Goal: Find specific page/section: Find specific page/section

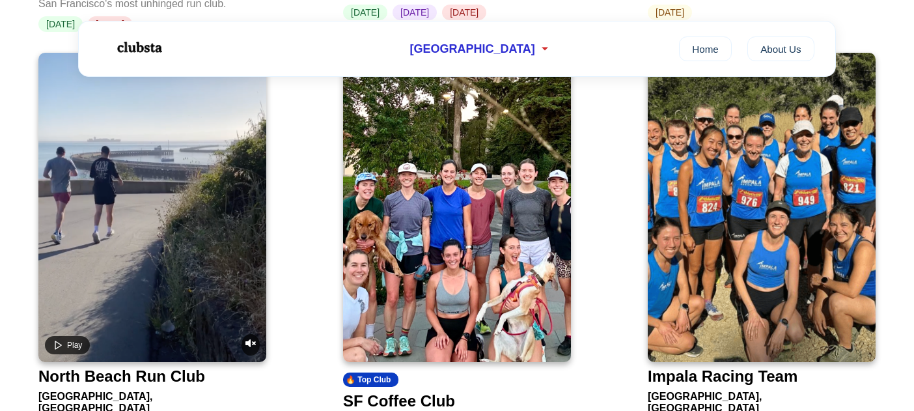
scroll to position [935, 0]
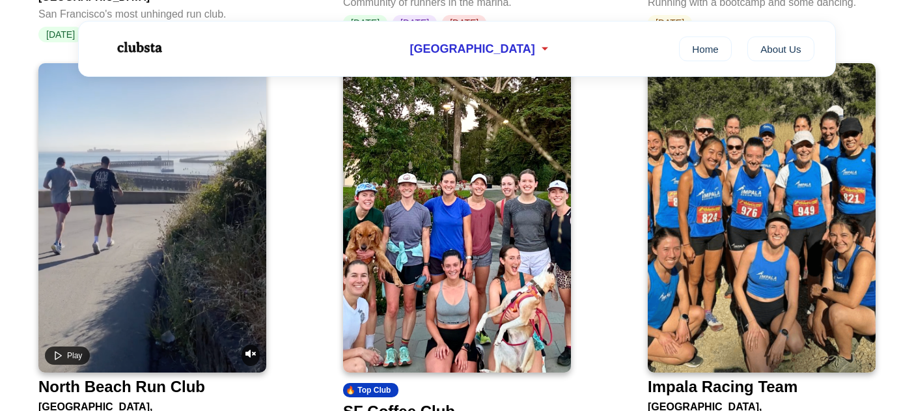
click at [452, 201] on img at bounding box center [457, 217] width 228 height 309
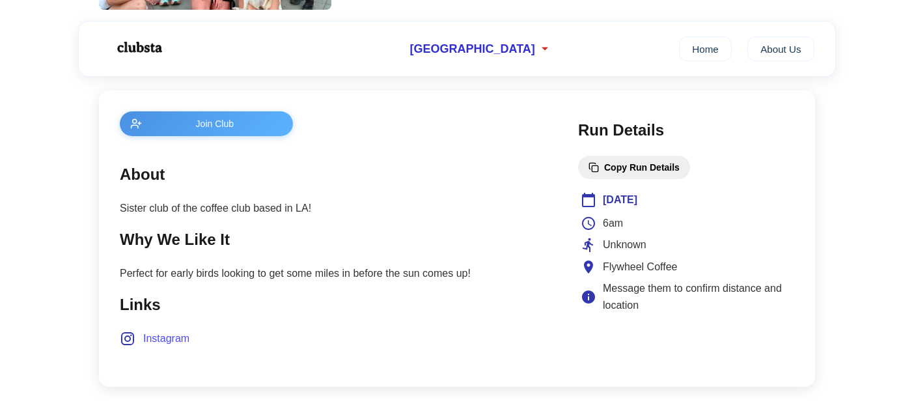
scroll to position [470, 0]
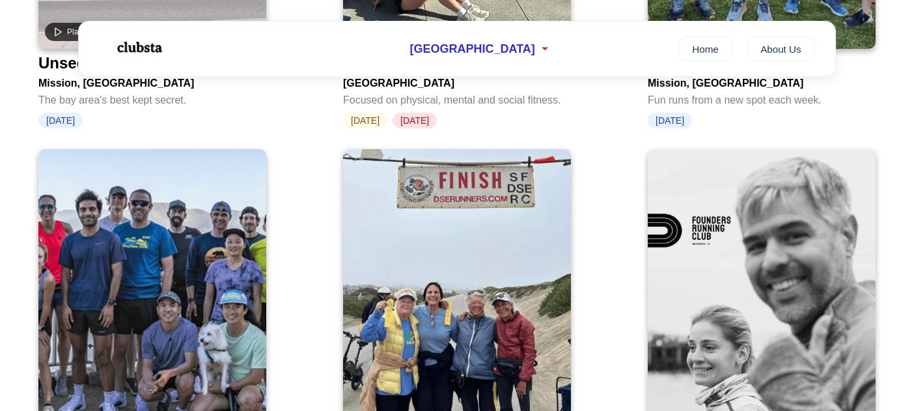
scroll to position [2594, 0]
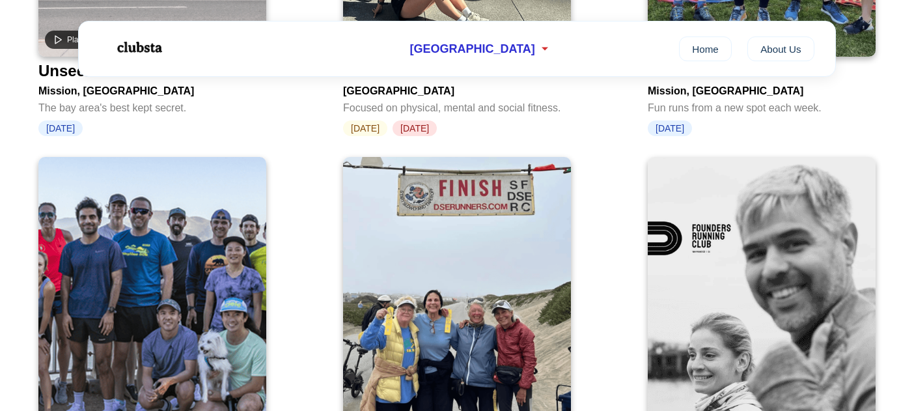
click at [160, 197] on img at bounding box center [152, 311] width 228 height 309
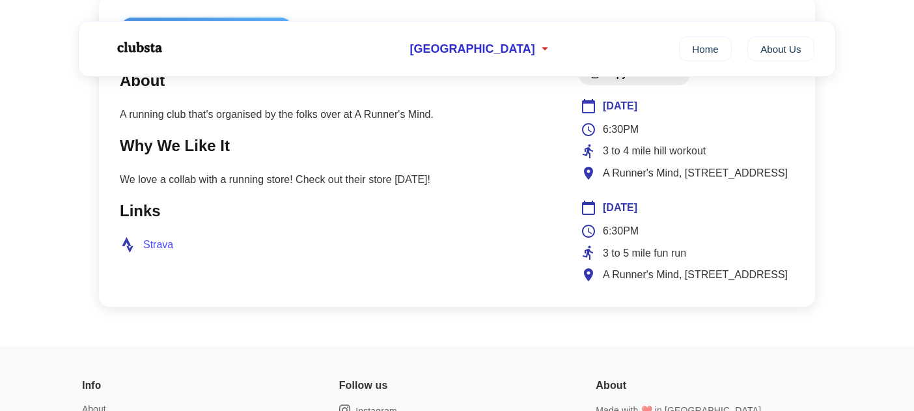
scroll to position [569, 0]
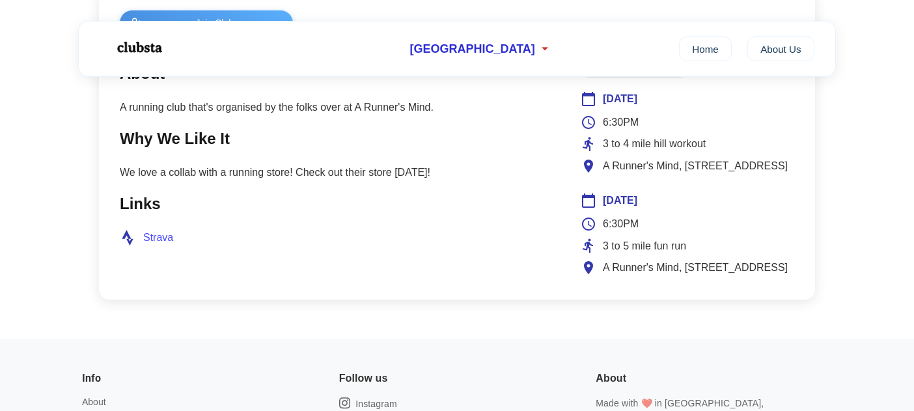
click at [152, 238] on span "Strava" at bounding box center [158, 237] width 30 height 17
